Goal: Task Accomplishment & Management: Manage account settings

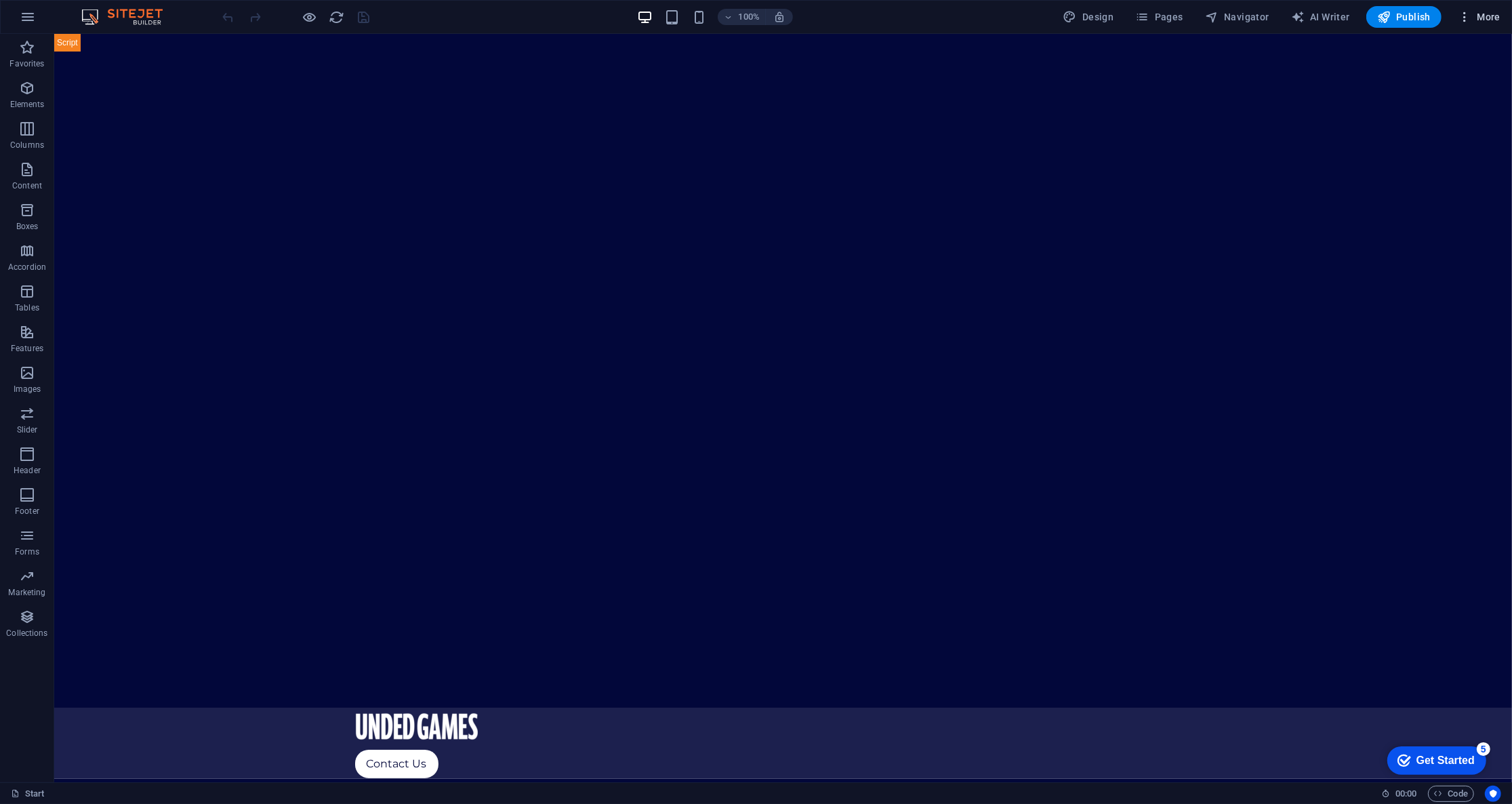
click at [1464, 17] on icon "button" at bounding box center [1464, 17] width 14 height 14
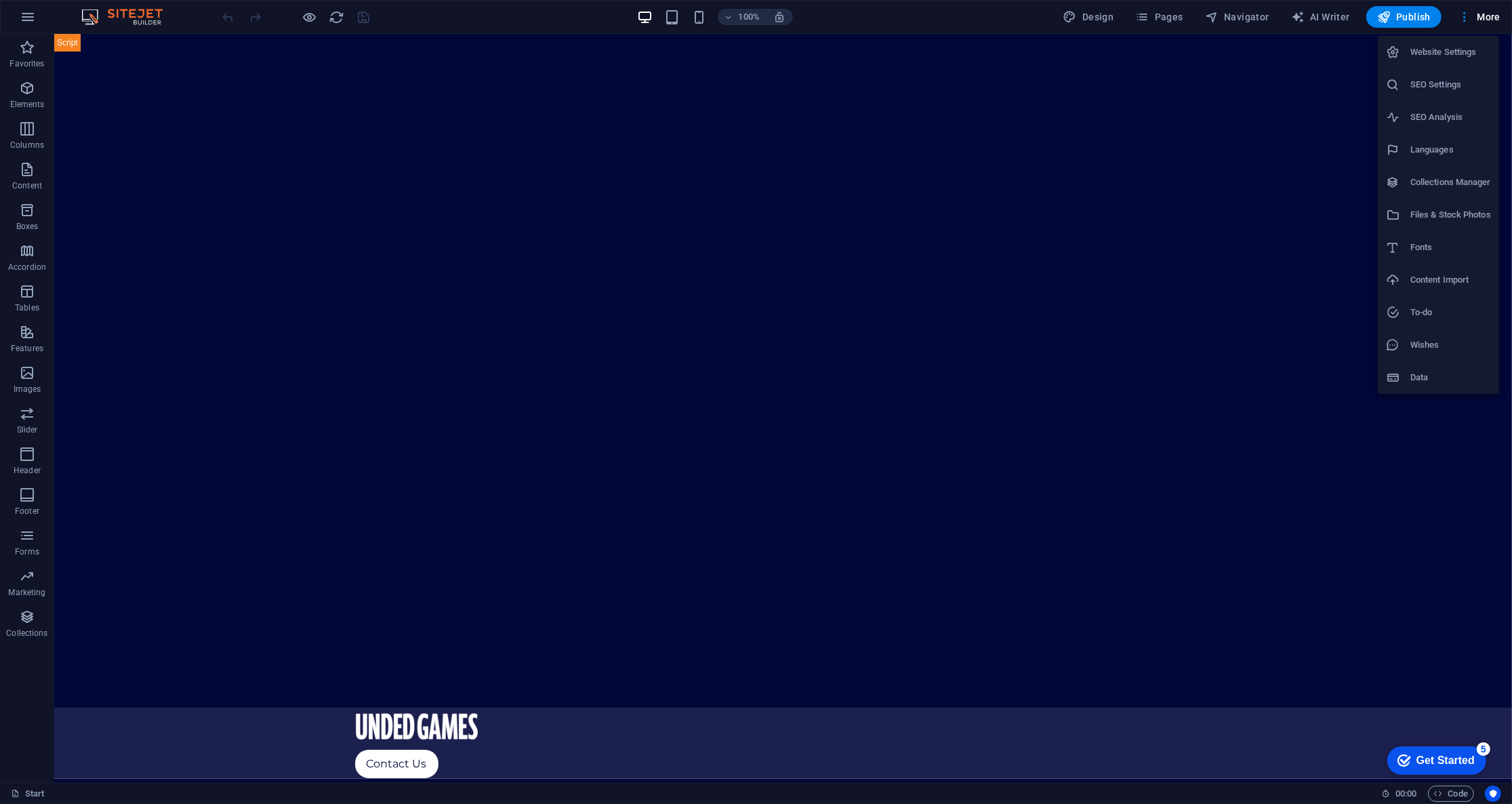
click at [1465, 50] on h6 "Website Settings" at bounding box center [1451, 52] width 81 height 17
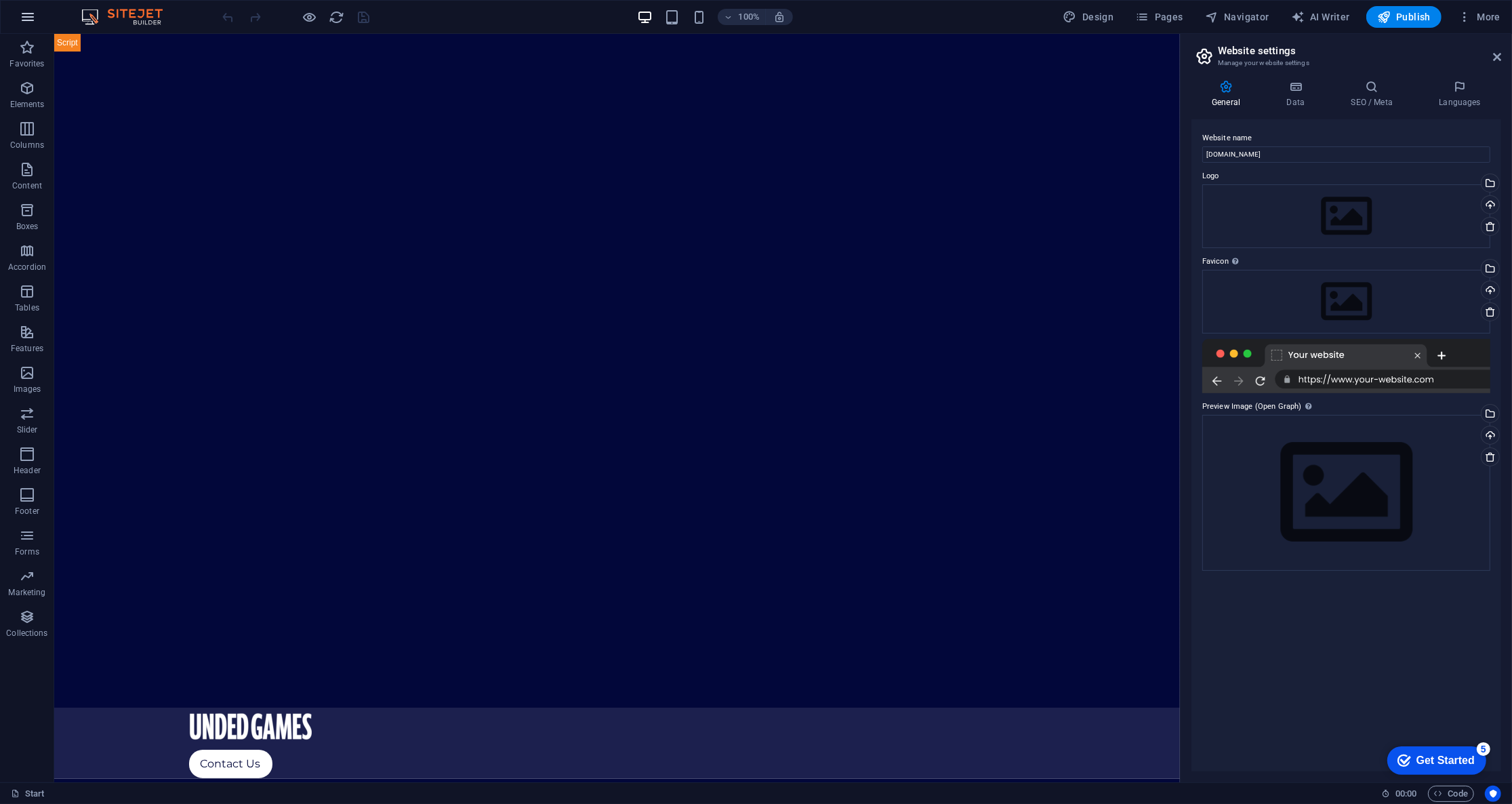
click at [32, 28] on button "button" at bounding box center [27, 17] width 32 height 32
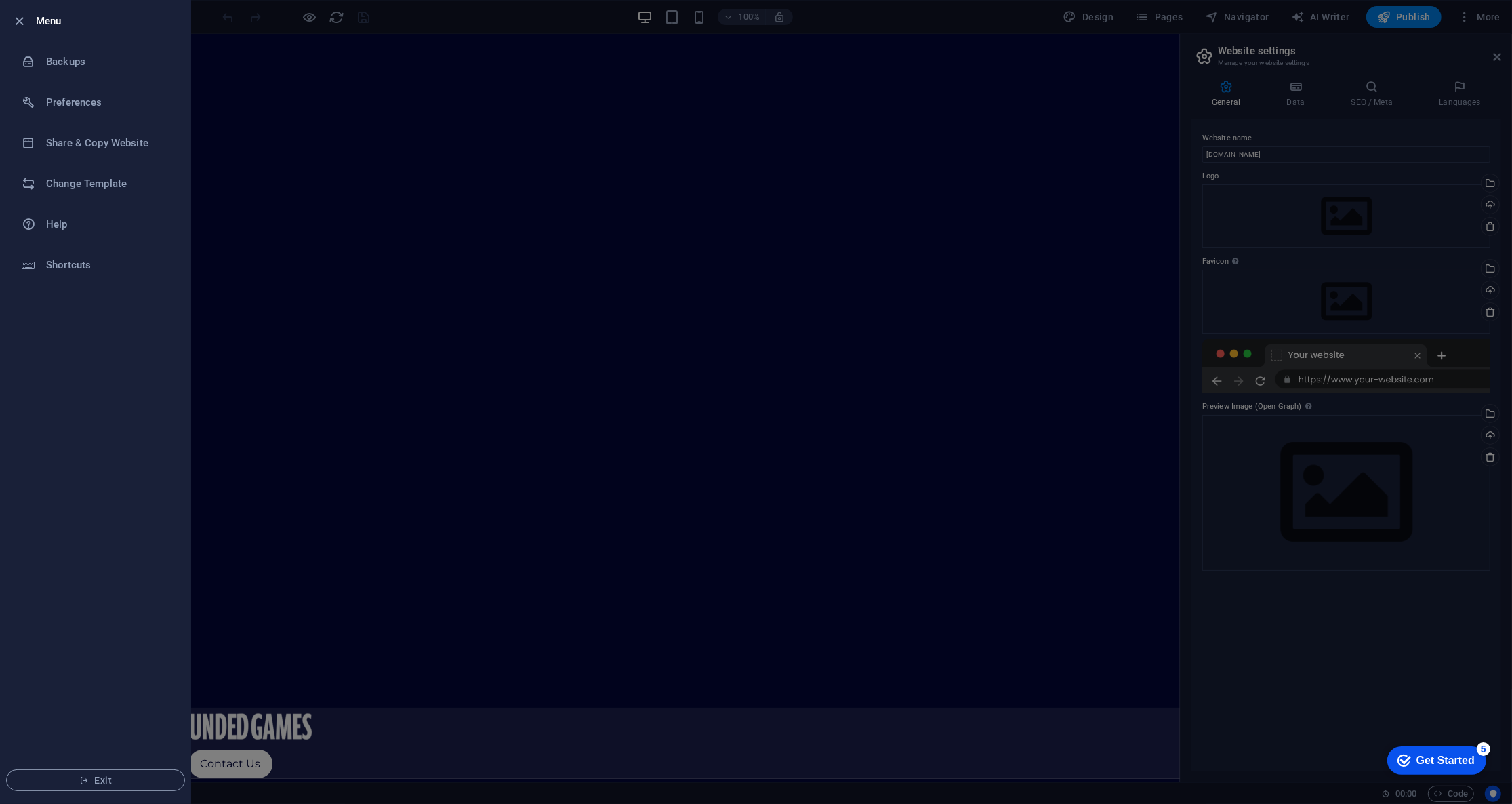
click at [1079, 40] on div at bounding box center [756, 402] width 1512 height 804
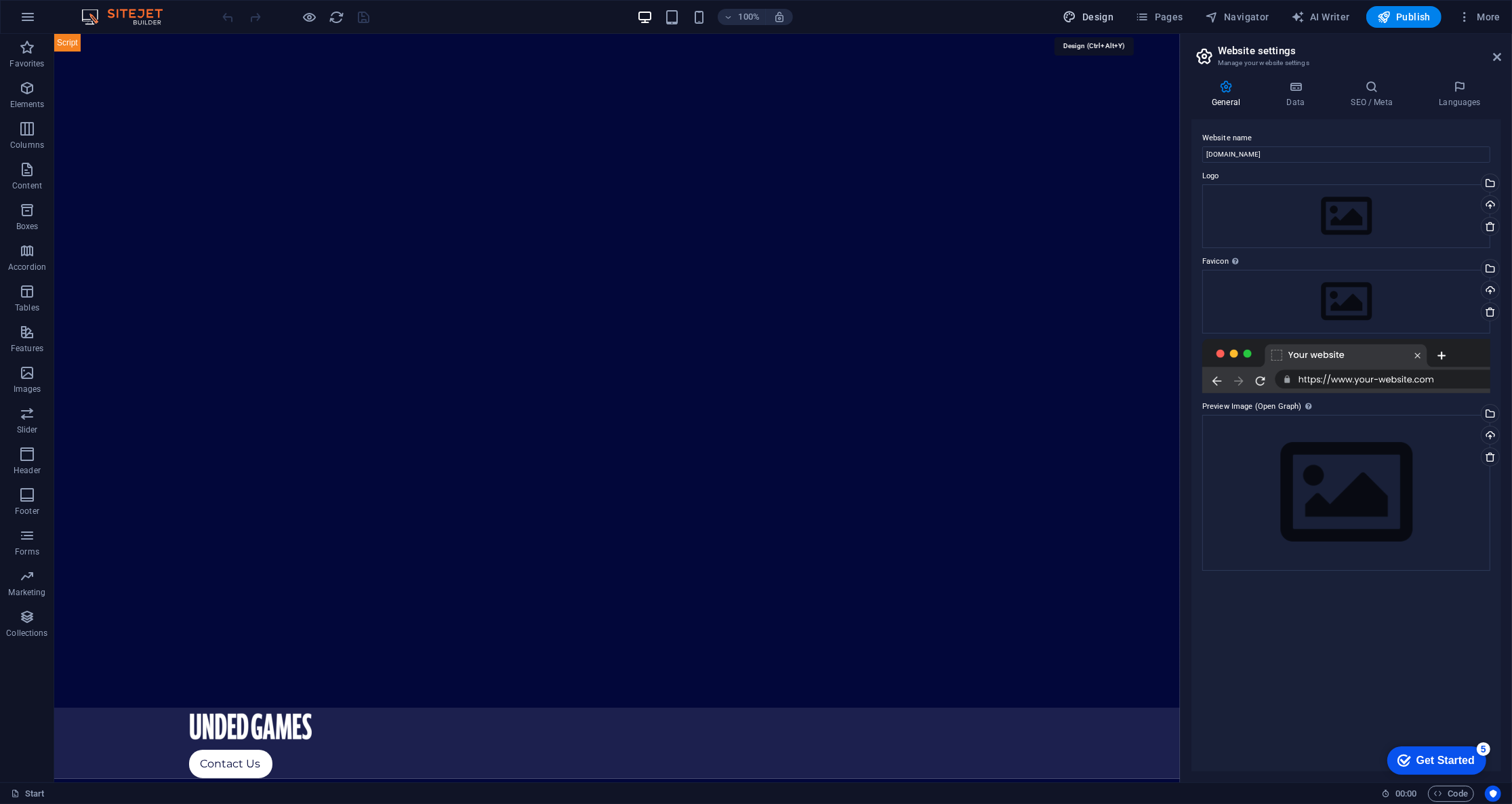
click at [1101, 16] on span "Design" at bounding box center [1088, 17] width 51 height 14
select select "px"
select select "300"
select select "px"
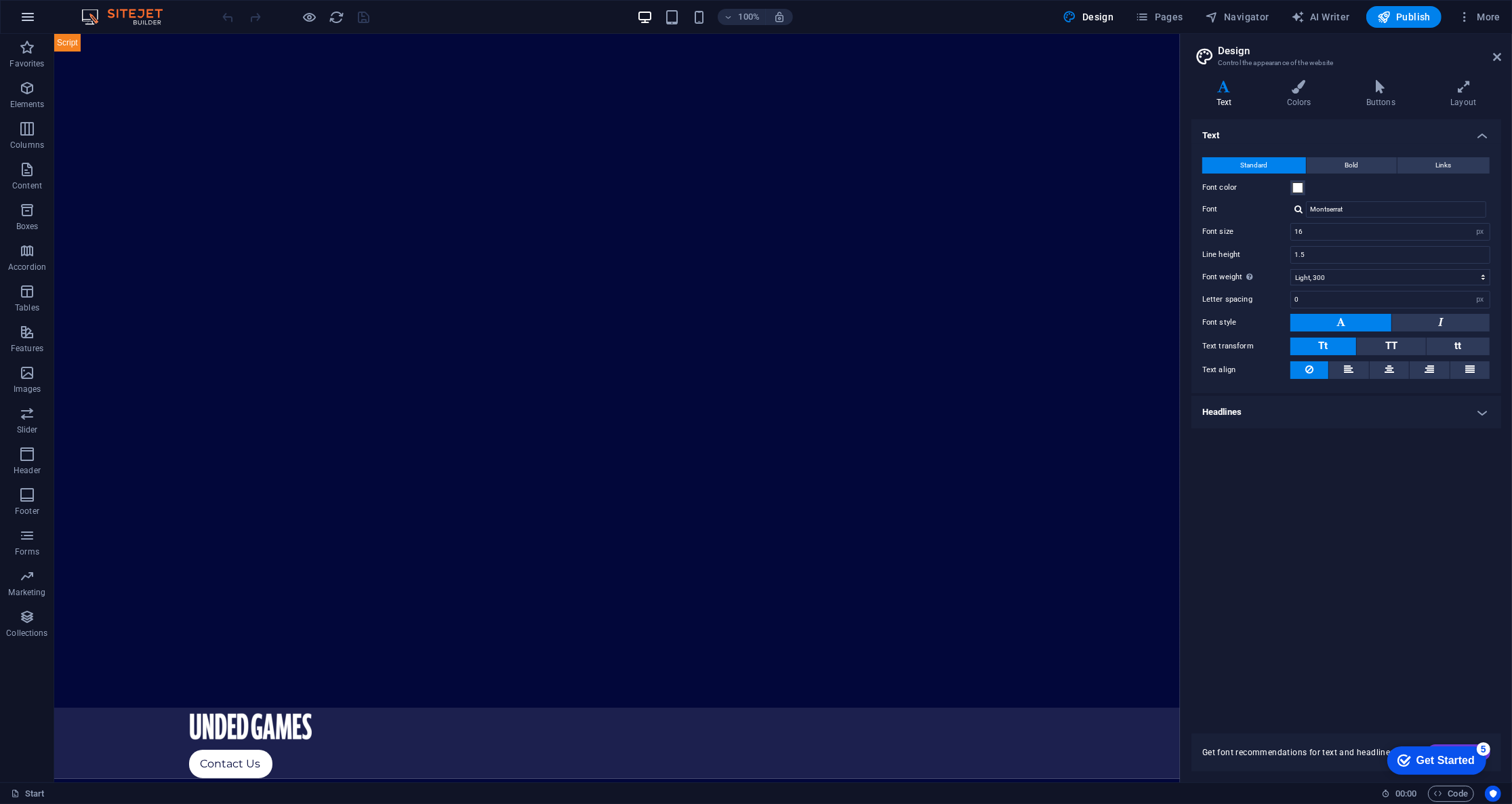
click at [25, 15] on icon "button" at bounding box center [27, 17] width 17 height 17
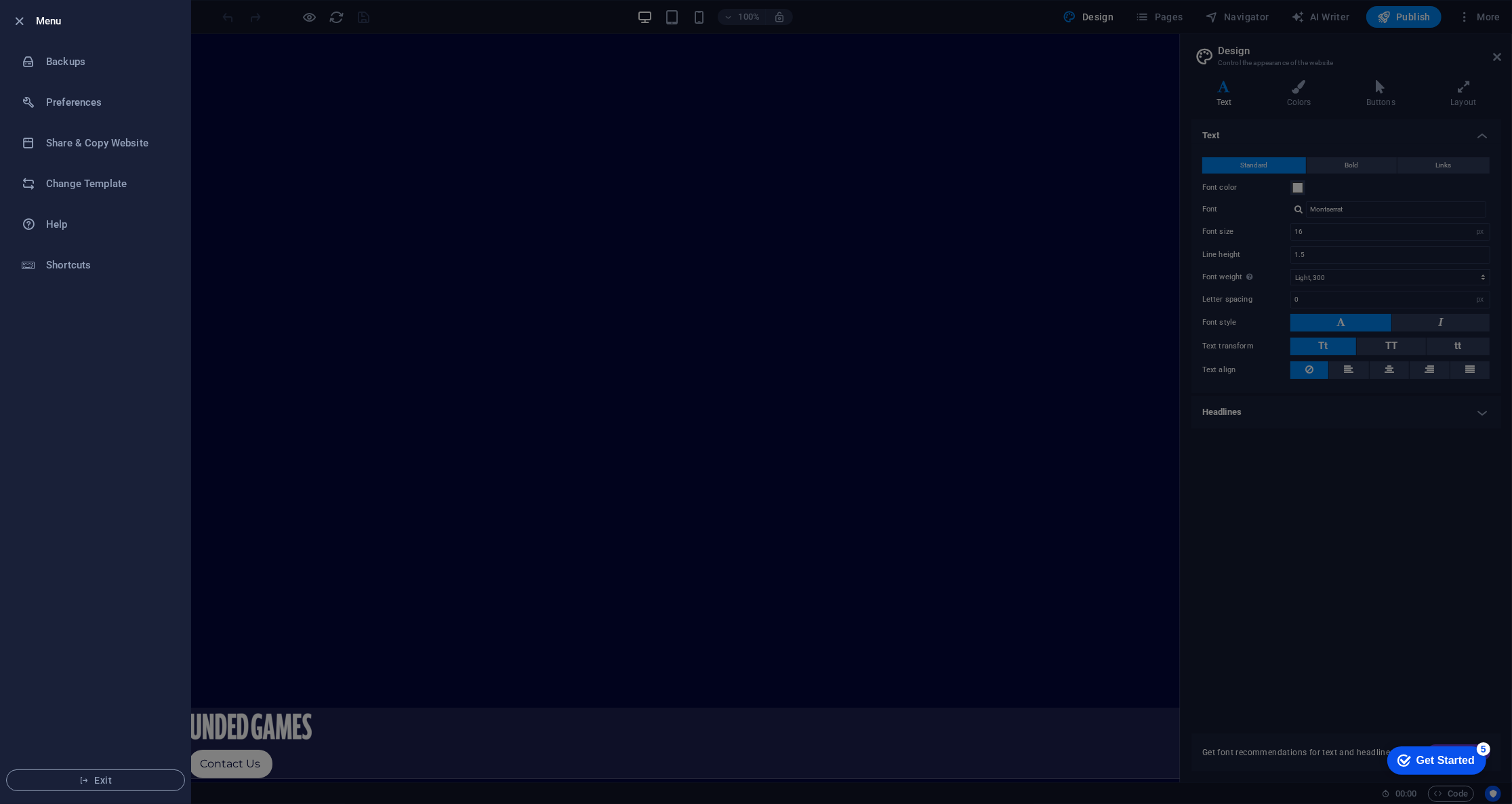
click at [435, 96] on div at bounding box center [756, 402] width 1512 height 804
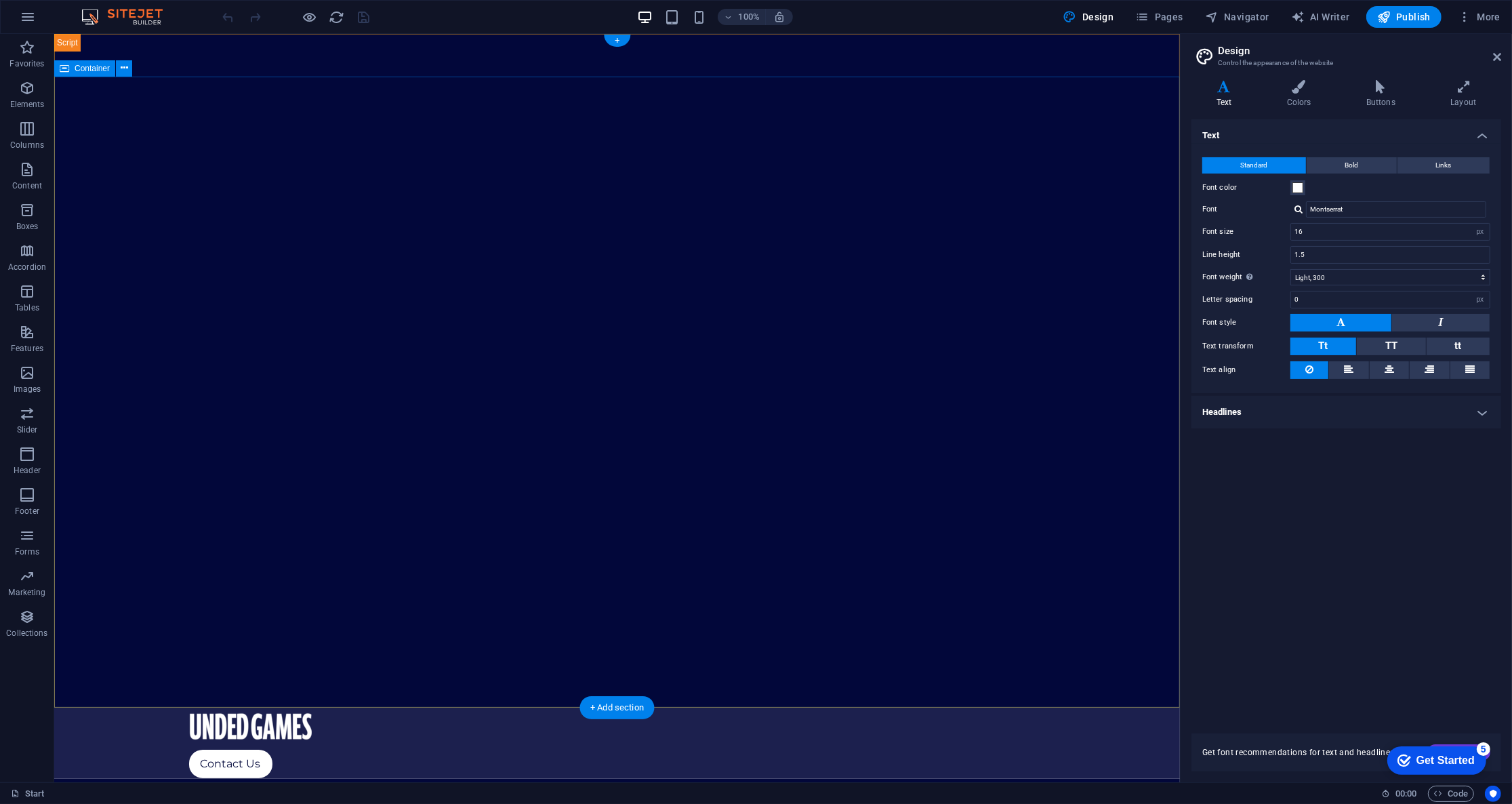
click at [1299, 86] on icon at bounding box center [1299, 86] width 74 height 14
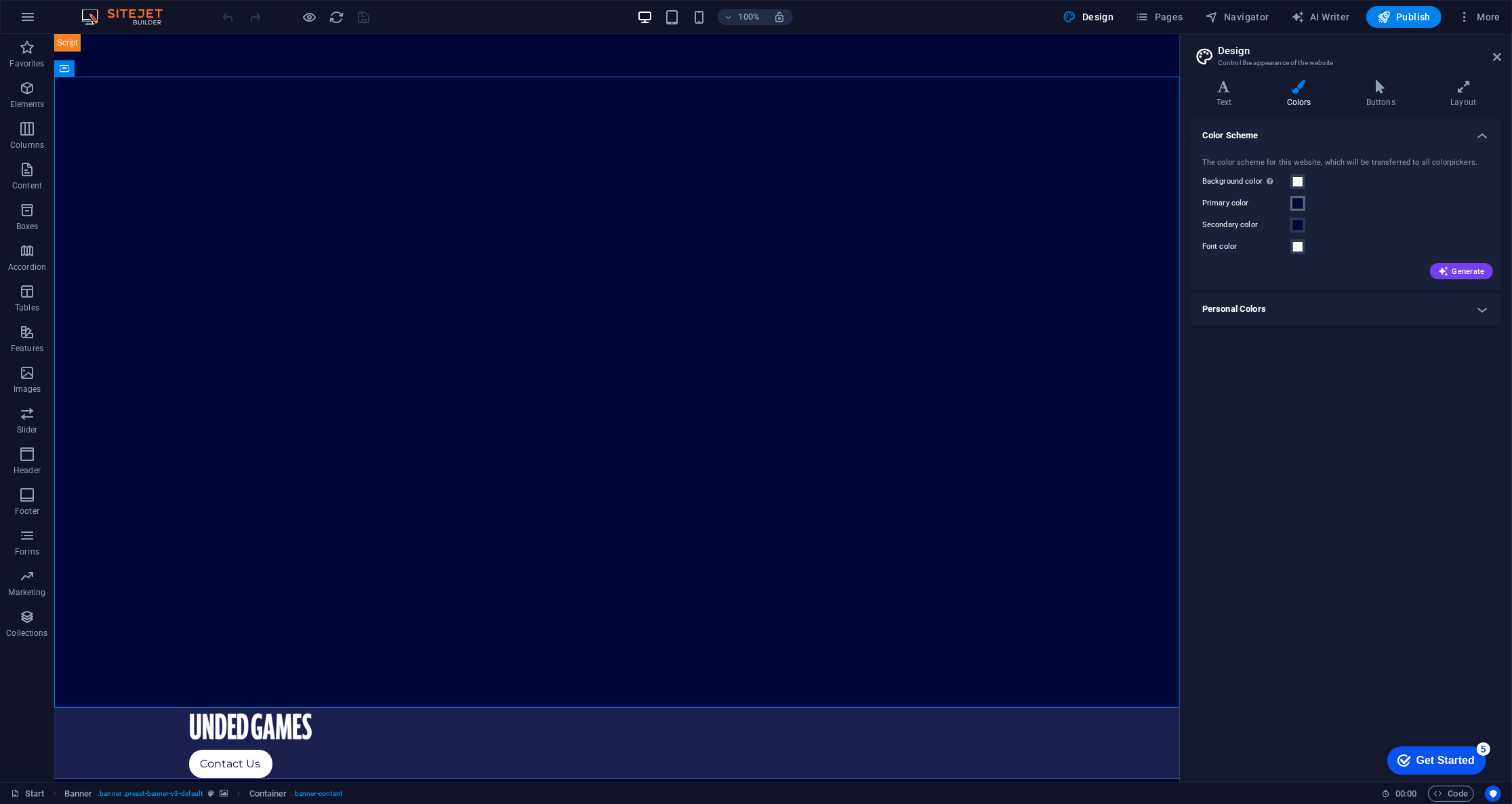
click at [1295, 204] on span at bounding box center [1297, 203] width 11 height 11
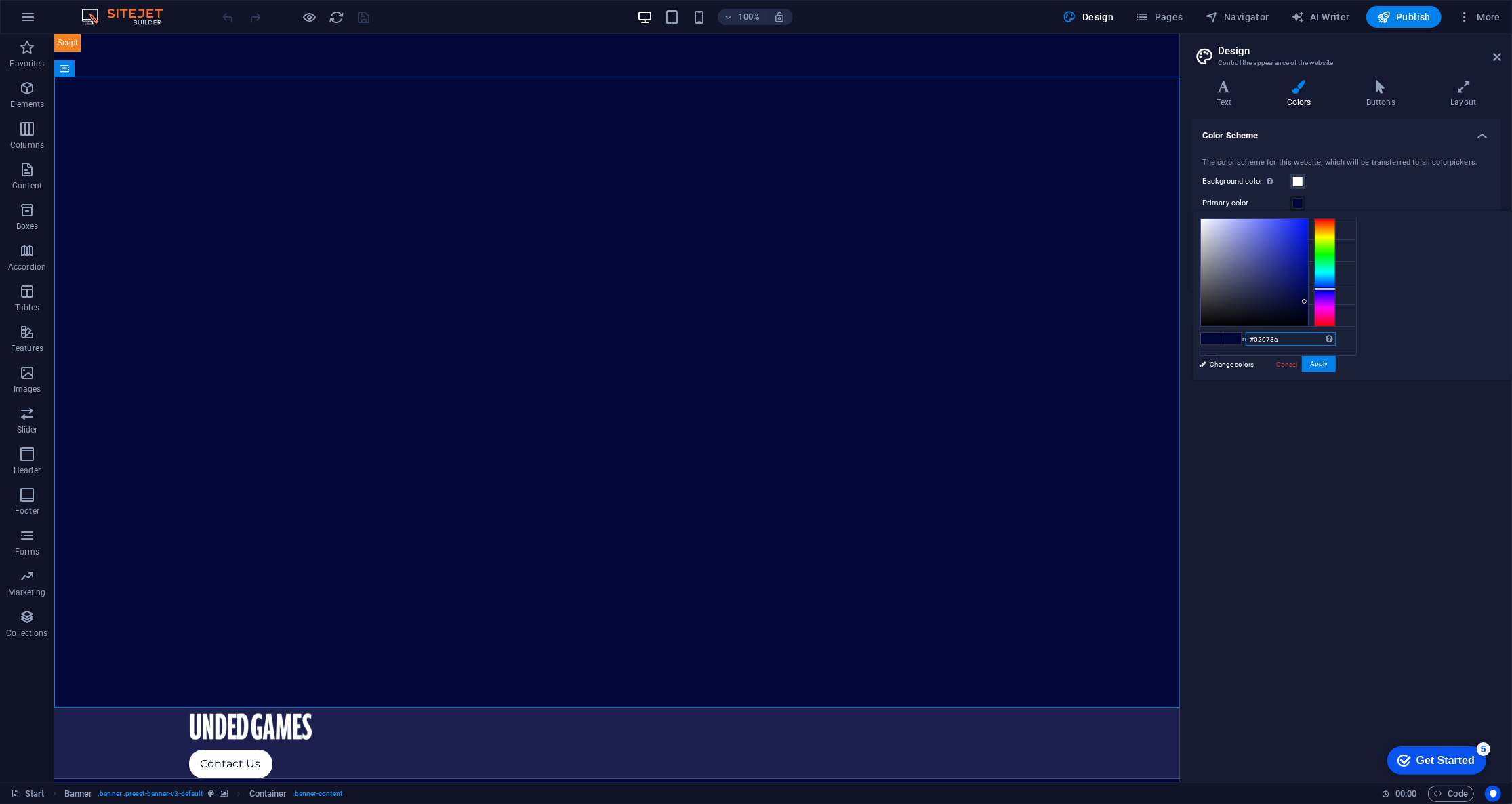
click at [1336, 339] on input "#02073a" at bounding box center [1290, 339] width 90 height 14
click at [26, 17] on icon "button" at bounding box center [27, 17] width 17 height 17
